Goal: Task Accomplishment & Management: Manage account settings

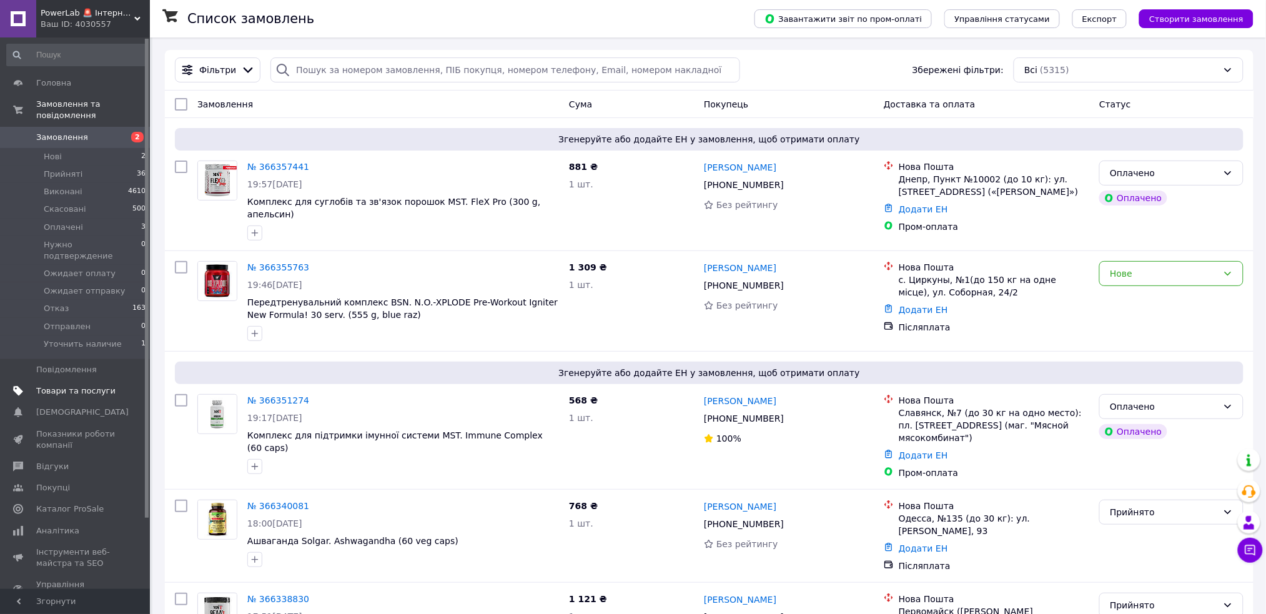
click at [63, 385] on span "Товари та послуги" at bounding box center [75, 390] width 79 height 11
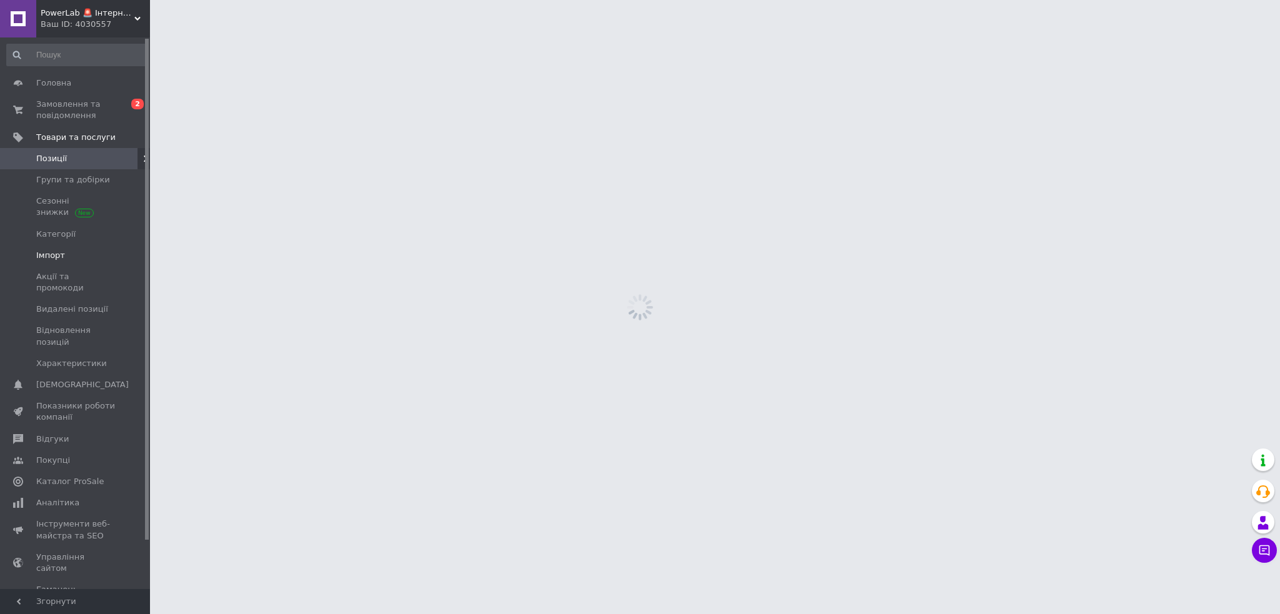
click at [66, 249] on link "Імпорт" at bounding box center [76, 255] width 153 height 21
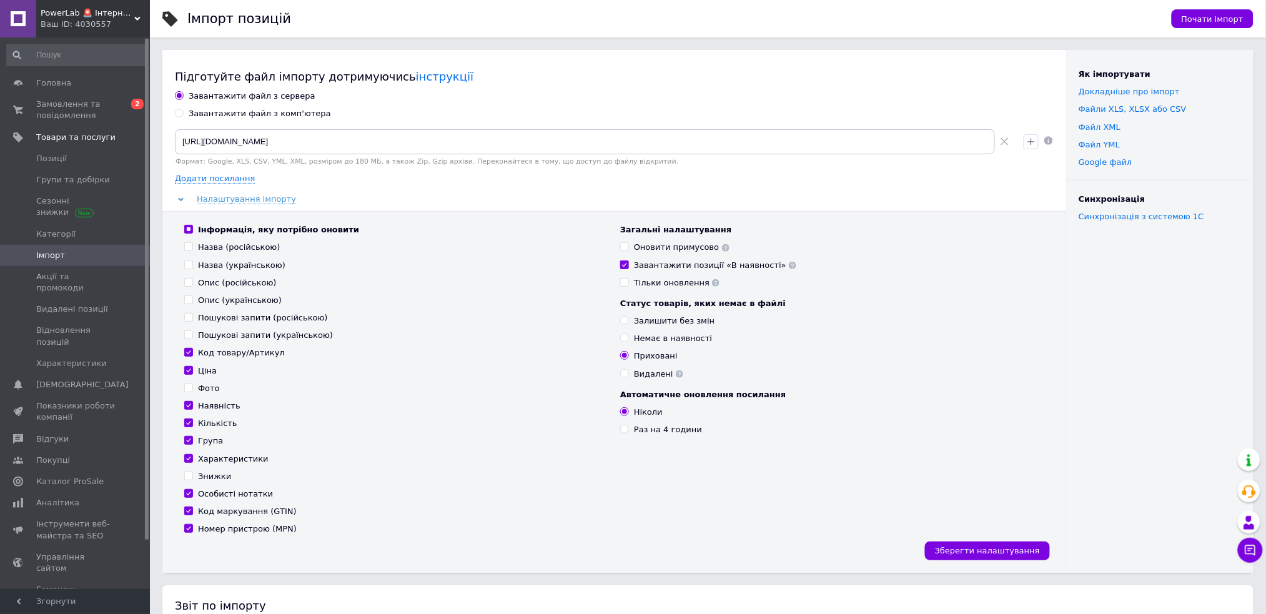
scroll to position [166, 0]
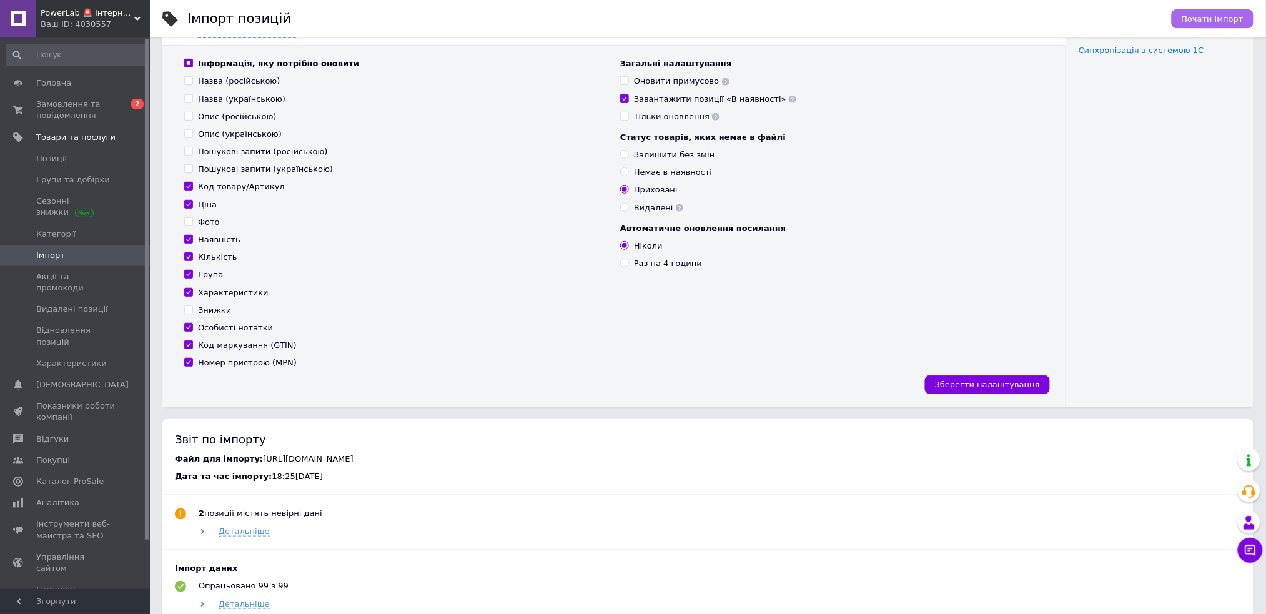
click at [1237, 16] on span "Почати імпорт" at bounding box center [1213, 18] width 62 height 9
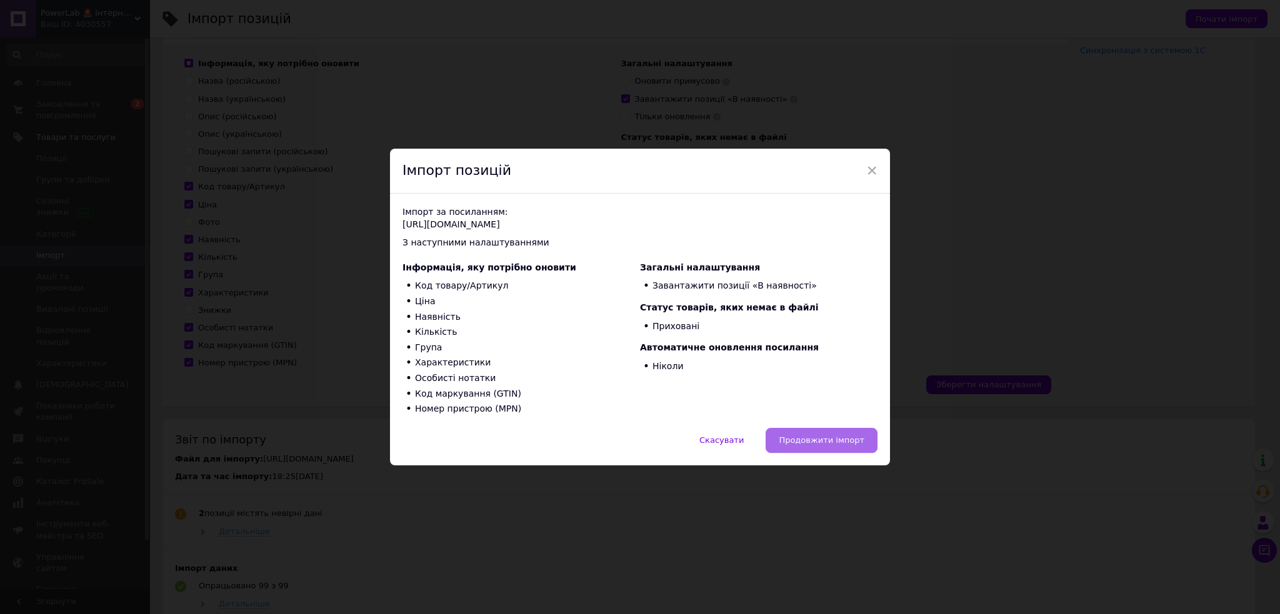
click at [822, 439] on span "Продовжити імпорт" at bounding box center [821, 439] width 86 height 9
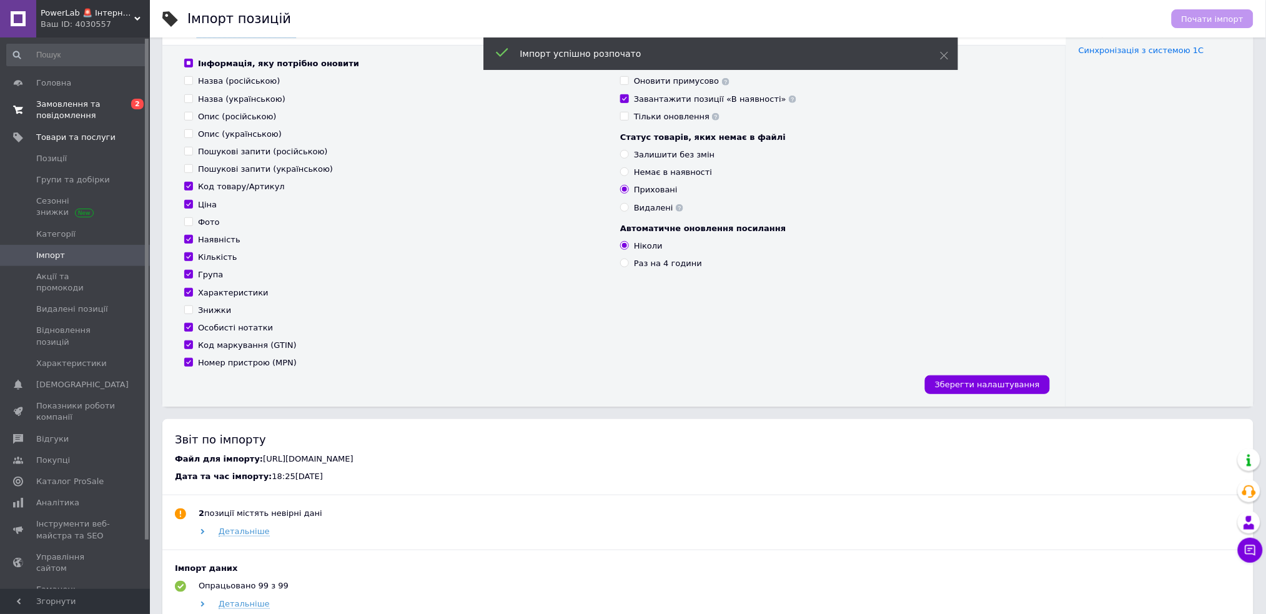
click at [62, 102] on span "Замовлення та повідомлення" at bounding box center [75, 110] width 79 height 22
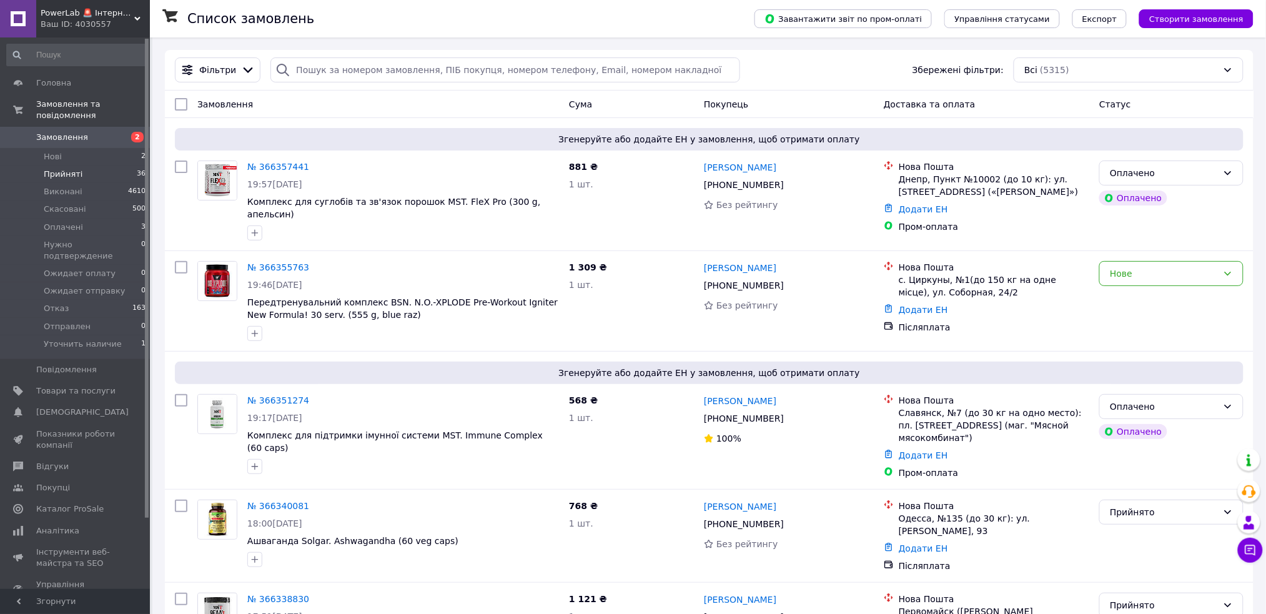
click at [78, 166] on li "Прийняті 36" at bounding box center [76, 174] width 153 height 17
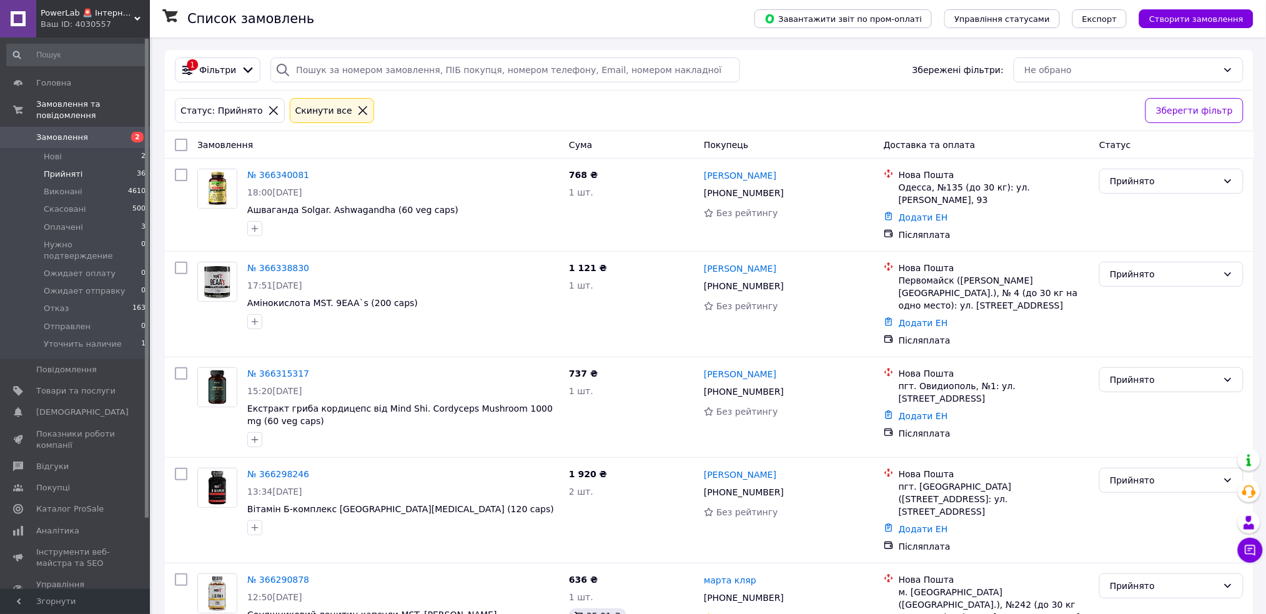
click at [54, 132] on span "Замовлення" at bounding box center [62, 137] width 52 height 11
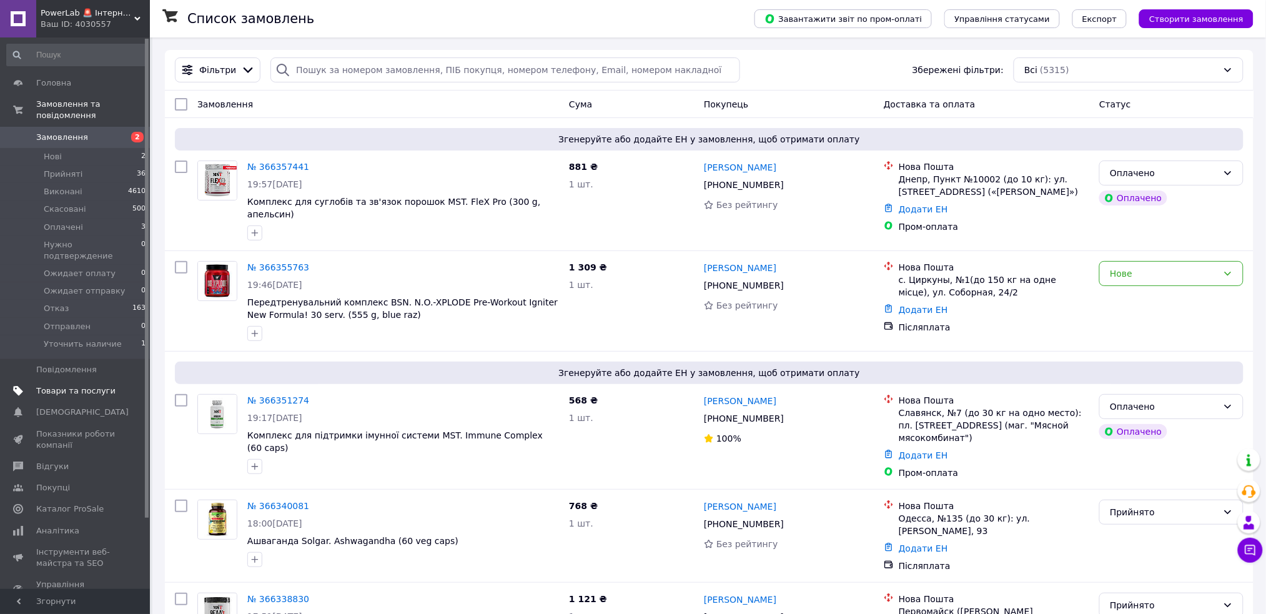
click at [92, 385] on span "Товари та послуги" at bounding box center [75, 390] width 79 height 11
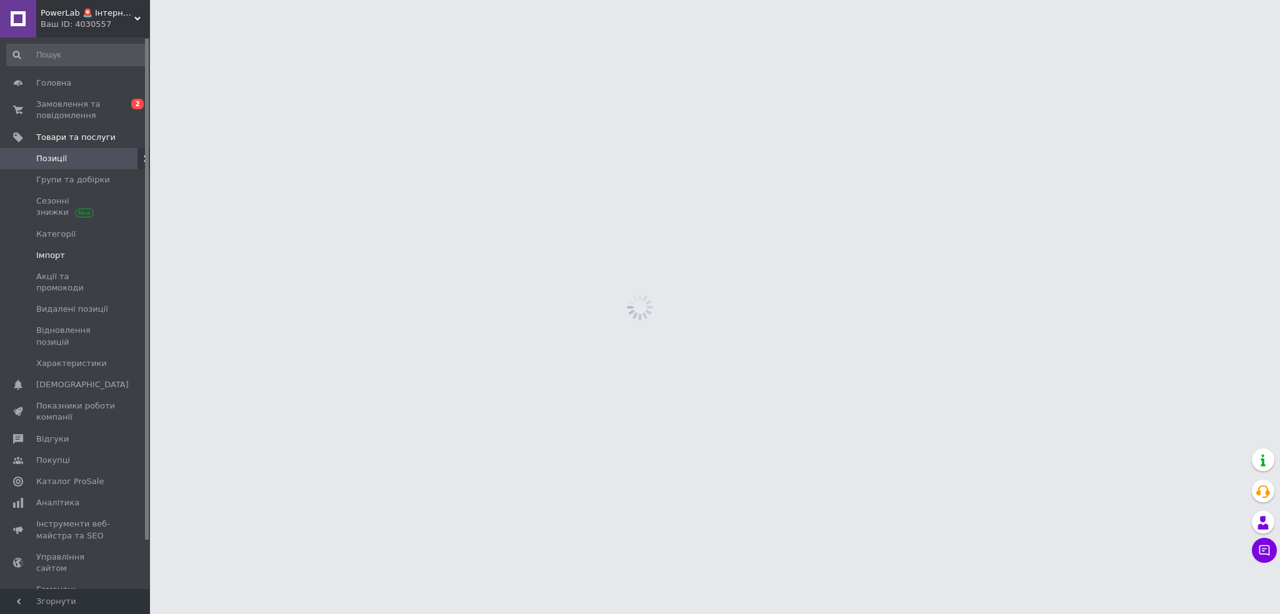
drag, startPoint x: 71, startPoint y: 261, endPoint x: 89, endPoint y: 261, distance: 18.1
click at [71, 260] on link "Імпорт" at bounding box center [76, 255] width 153 height 21
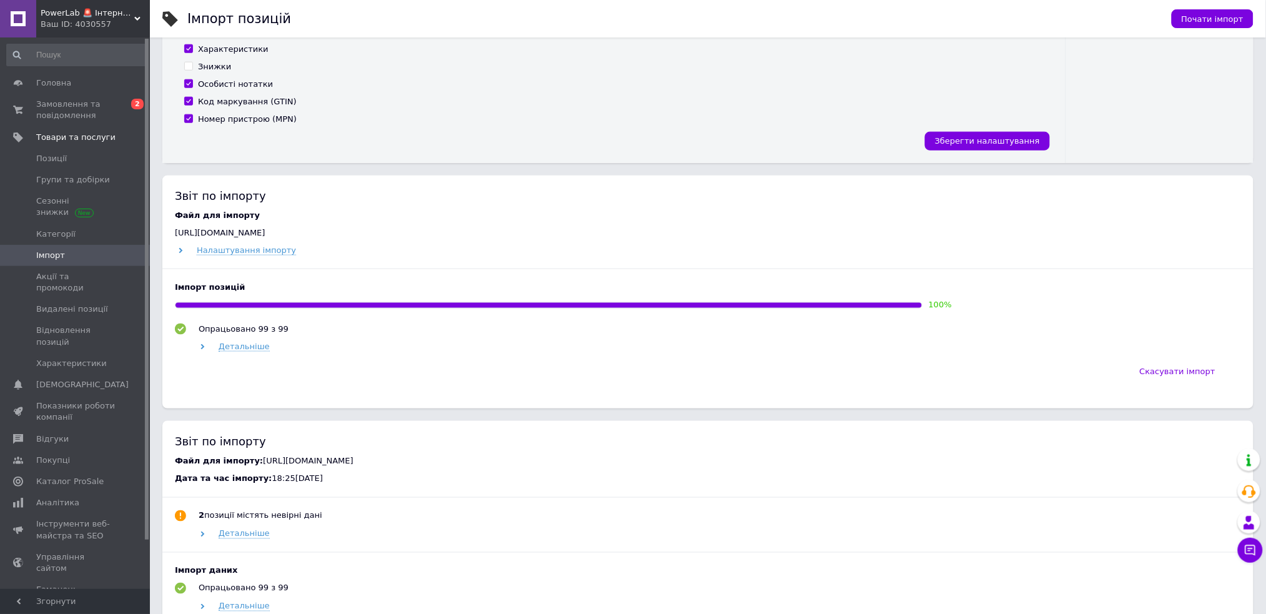
scroll to position [500, 0]
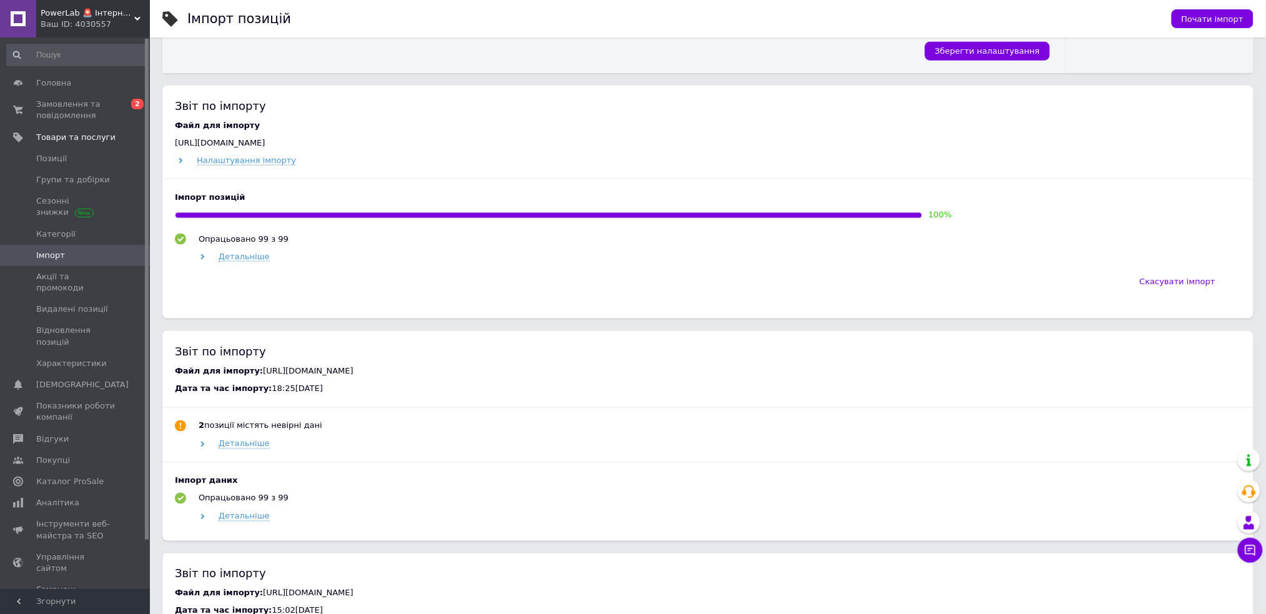
click at [233, 269] on div "Імпорт позицій 100 % Опрацьовано 99 з 99 Детальніше" at bounding box center [708, 230] width 1067 height 77
click at [235, 258] on span "Детальніше" at bounding box center [244, 257] width 51 height 10
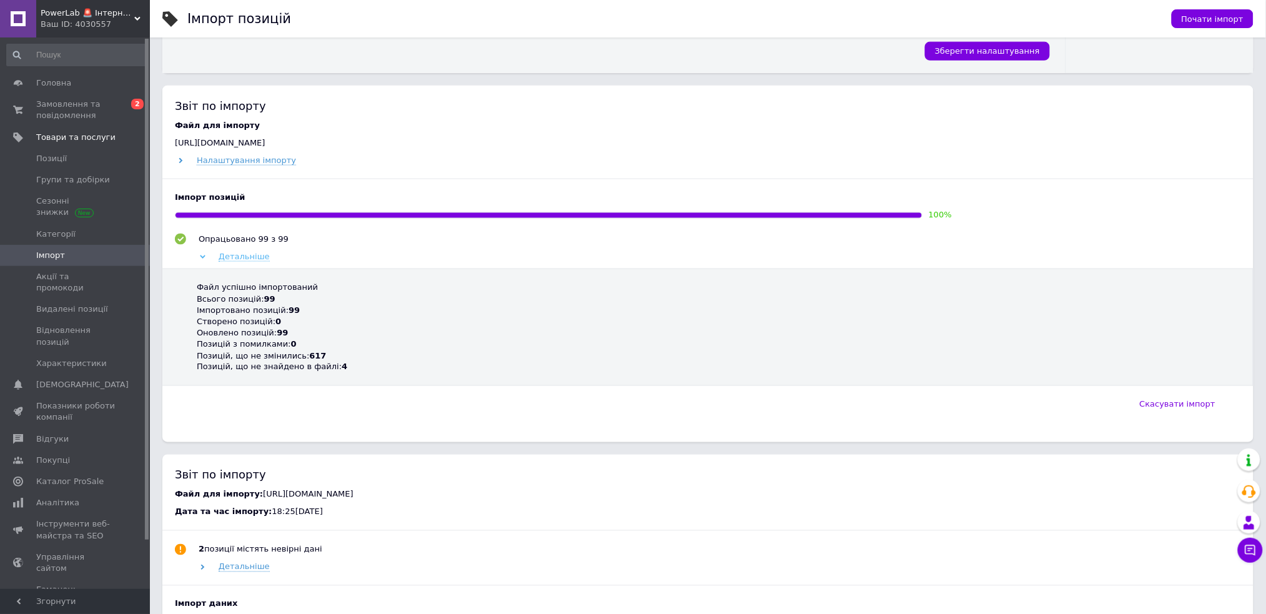
click at [235, 258] on span "Детальніше" at bounding box center [244, 257] width 51 height 10
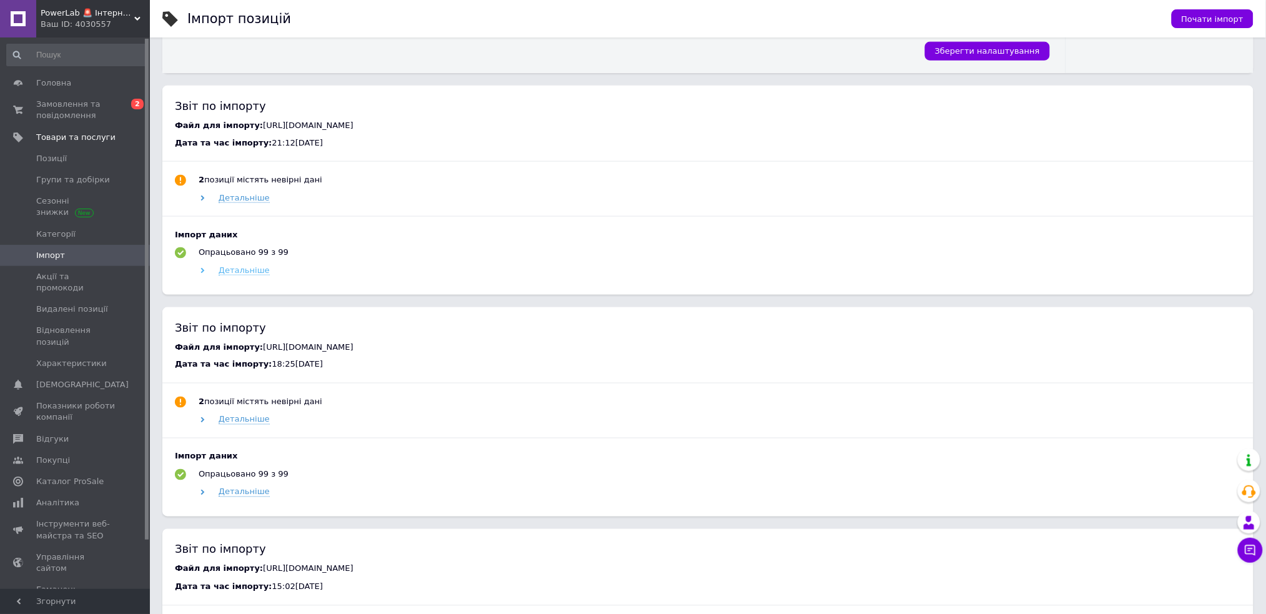
click at [238, 273] on span "Детальніше" at bounding box center [244, 271] width 51 height 10
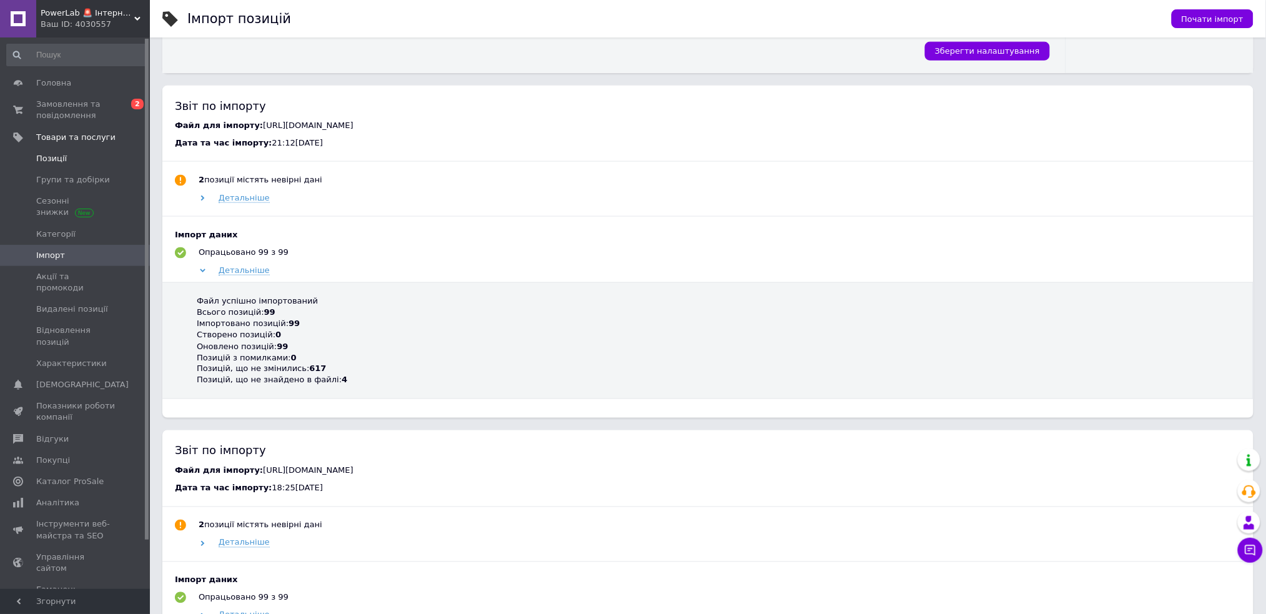
click at [92, 158] on span "Позиції" at bounding box center [75, 158] width 79 height 11
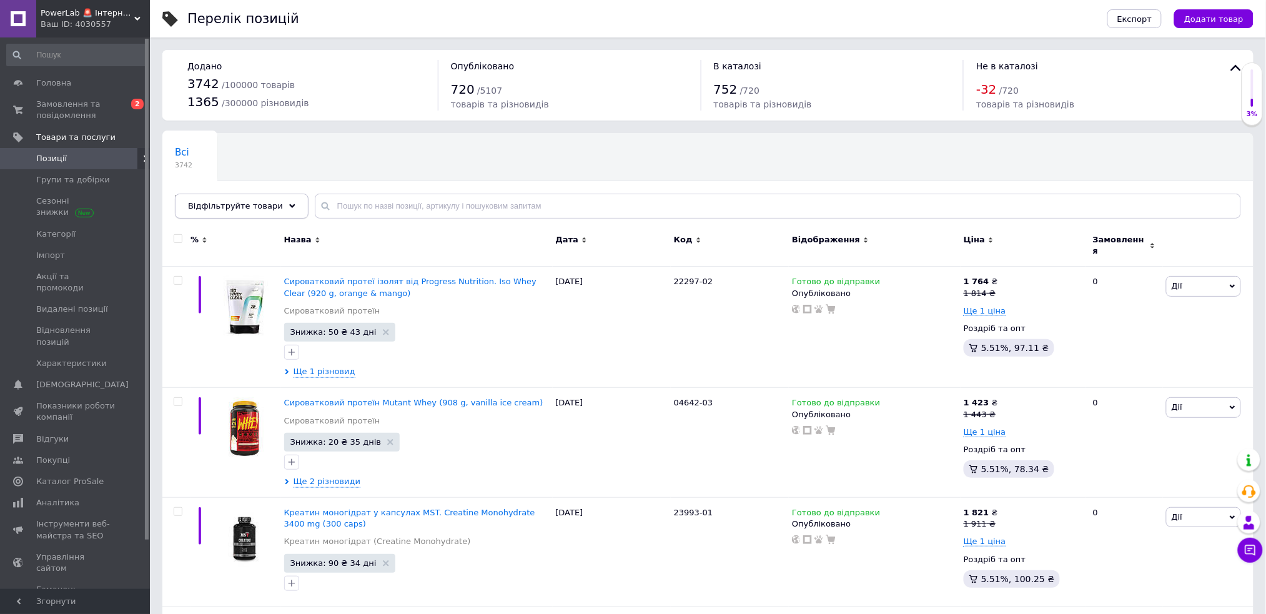
click at [224, 202] on span "Відфільтруйте товари" at bounding box center [235, 205] width 95 height 9
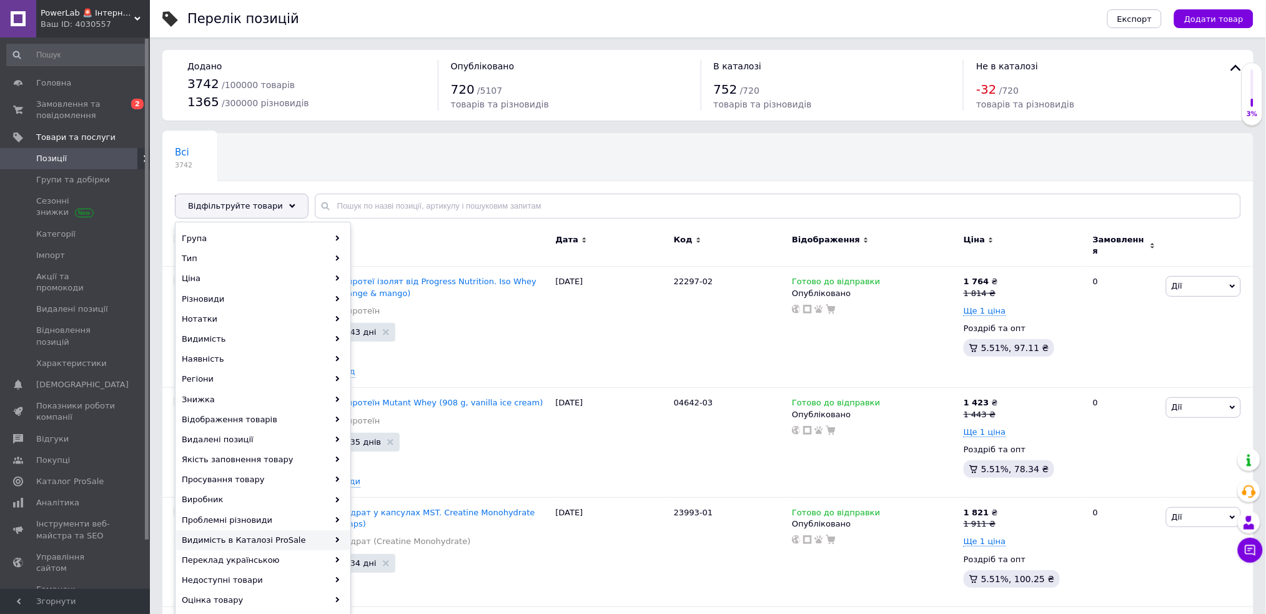
click at [300, 538] on div "Видимість в Каталозі ProSale" at bounding box center [263, 540] width 174 height 20
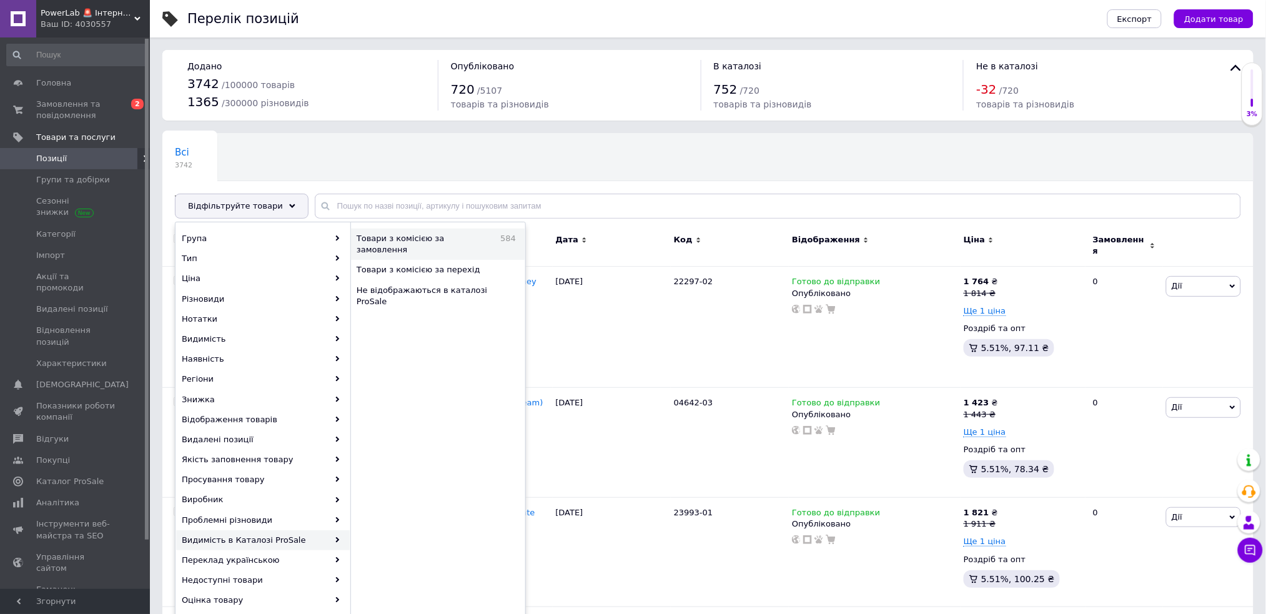
click at [479, 238] on span "Товари з комісією за замовлення" at bounding box center [425, 244] width 137 height 22
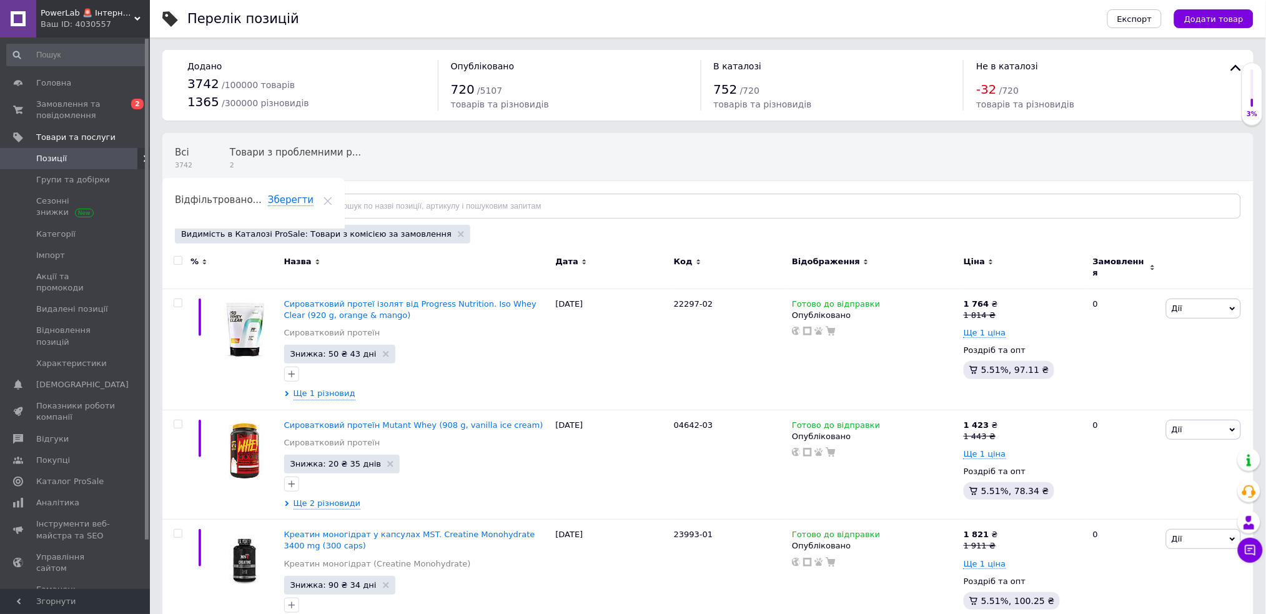
click at [224, 203] on span "Відфільтруйте товари" at bounding box center [235, 205] width 95 height 9
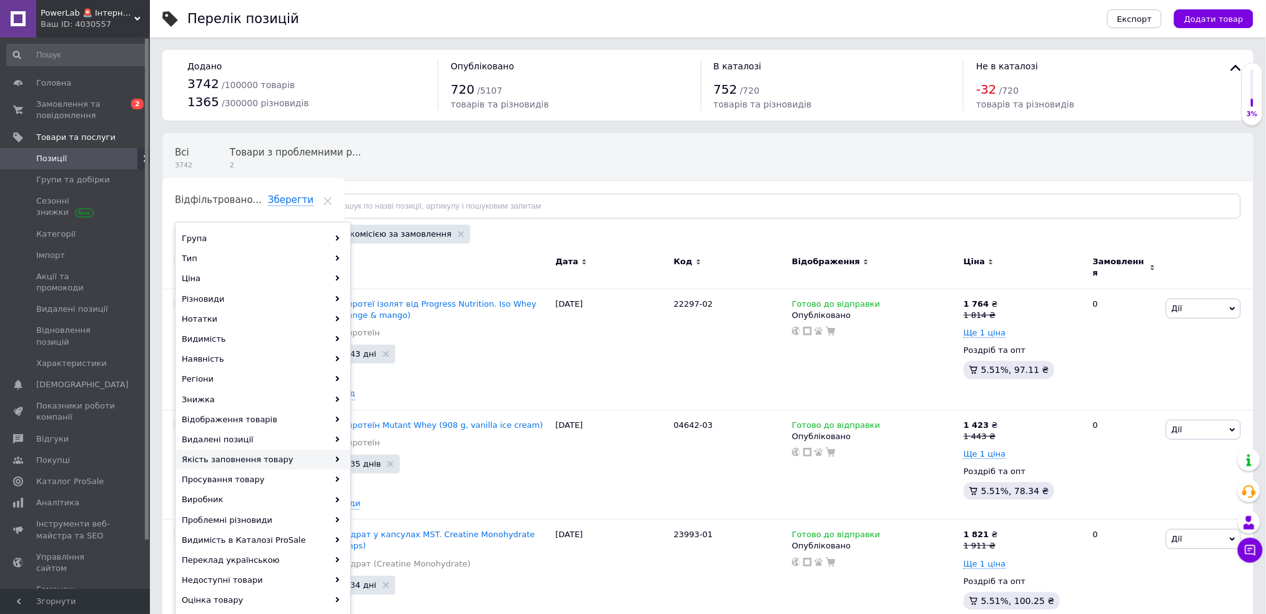
click at [278, 458] on div "Якість заповнення товару" at bounding box center [263, 460] width 174 height 20
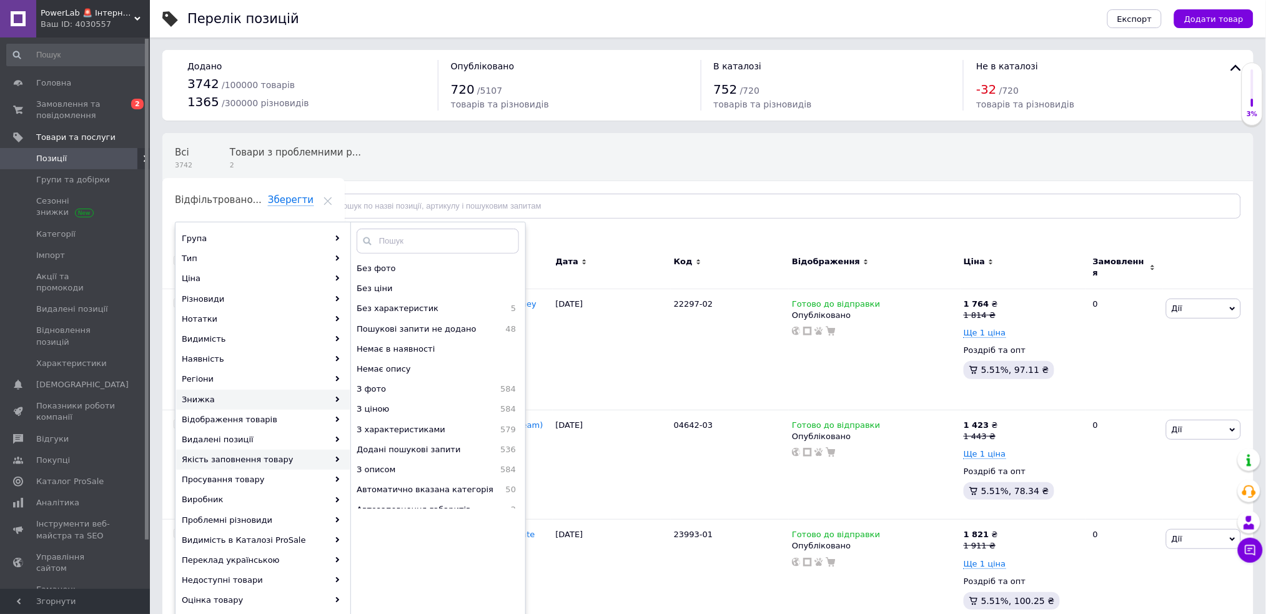
click at [254, 401] on div "Знижка" at bounding box center [263, 400] width 174 height 20
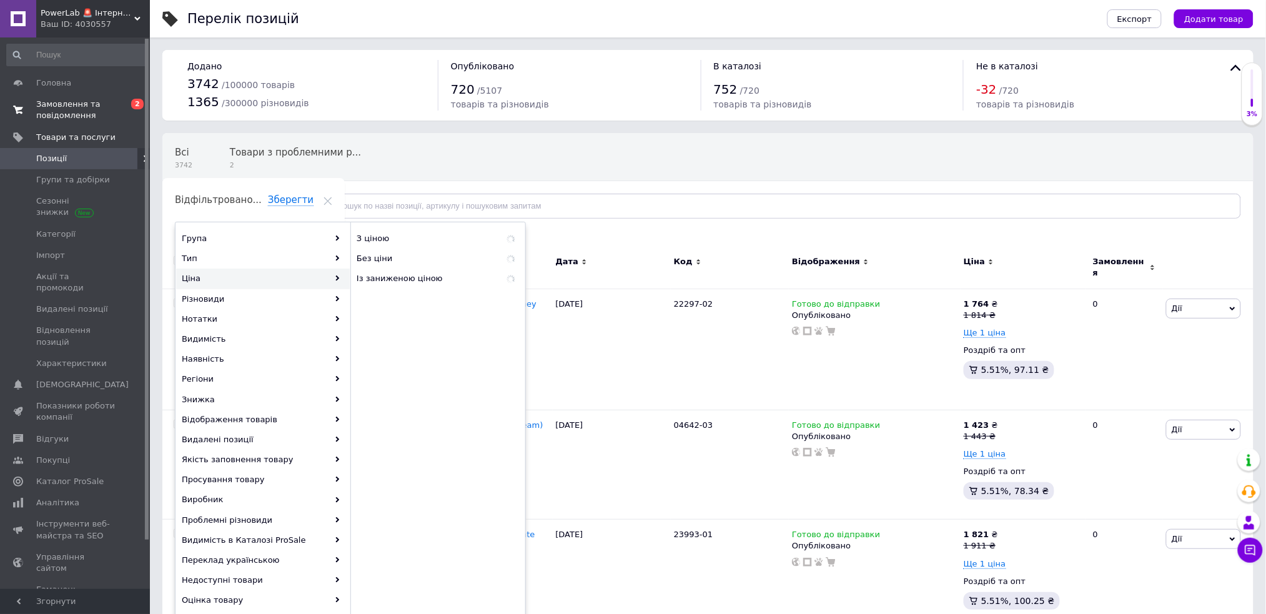
click at [66, 104] on span "Замовлення та повідомлення" at bounding box center [75, 110] width 79 height 22
